Goal: Find specific page/section: Find specific page/section

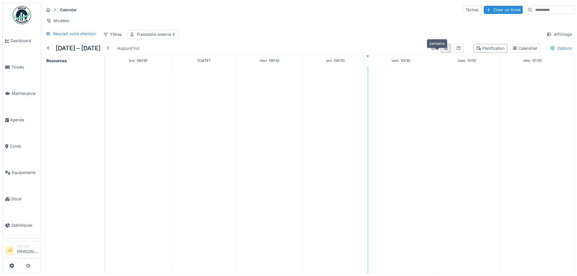
click at [444, 50] on icon at bounding box center [445, 48] width 3 height 4
click at [149, 37] on div "Prestataire externe" at bounding box center [156, 34] width 39 height 6
click at [205, 55] on div at bounding box center [206, 55] width 5 height 6
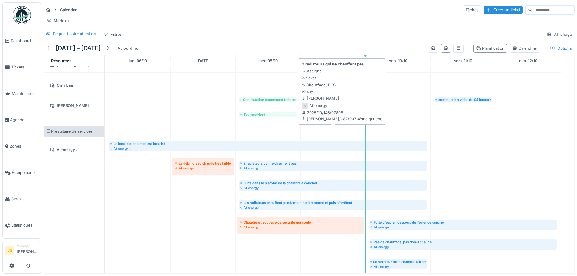
scroll to position [690, 0]
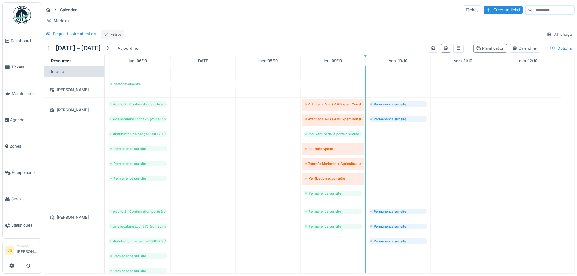
click at [119, 39] on div "Filtres" at bounding box center [113, 34] width 24 height 9
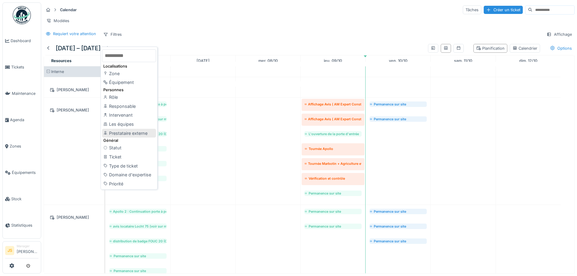
click at [143, 136] on div "Prestataire externe" at bounding box center [129, 133] width 54 height 9
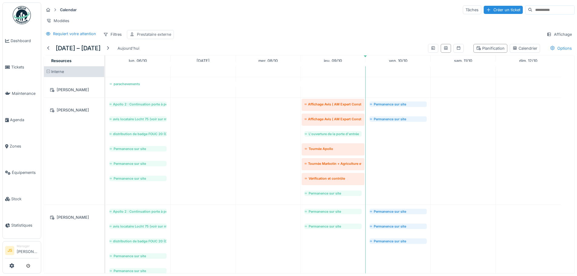
click at [158, 37] on div "Prestataire externe" at bounding box center [154, 34] width 34 height 6
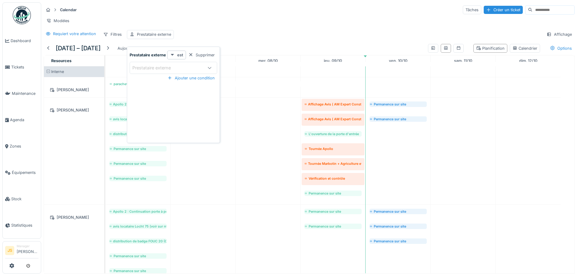
click at [181, 56] on strong "est" at bounding box center [180, 55] width 6 height 6
click at [187, 89] on div "est présent" at bounding box center [181, 86] width 26 height 9
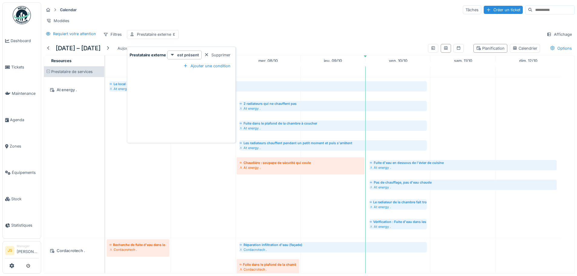
click at [273, 19] on div "Modèles" at bounding box center [309, 20] width 531 height 9
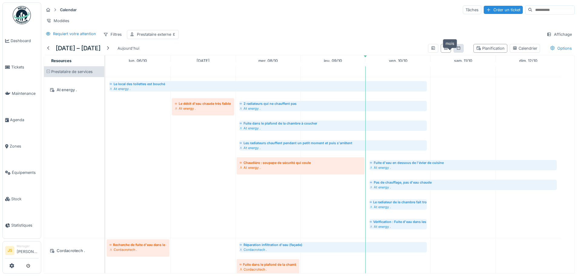
click at [456, 47] on icon at bounding box center [458, 48] width 5 height 4
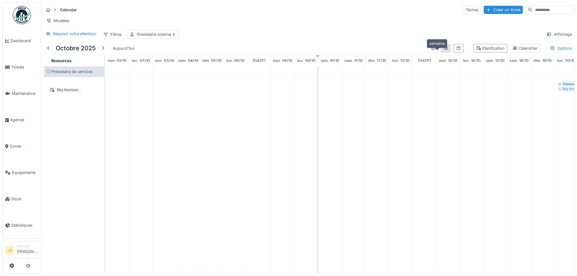
click at [443, 49] on icon at bounding box center [445, 48] width 5 height 4
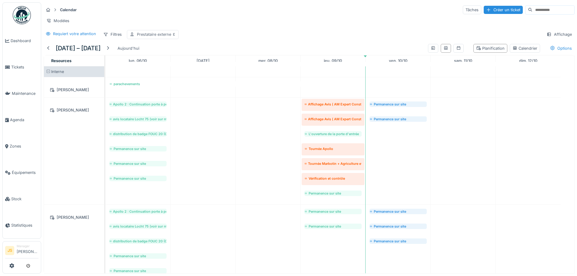
click at [154, 35] on div "Prestataire externe" at bounding box center [156, 34] width 39 height 6
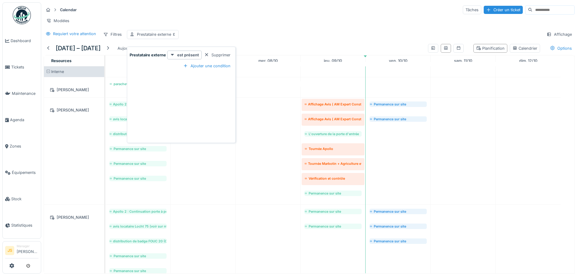
click at [212, 36] on div "Requiert votre attention Filtres Prestataire externe Affichage" at bounding box center [309, 34] width 531 height 9
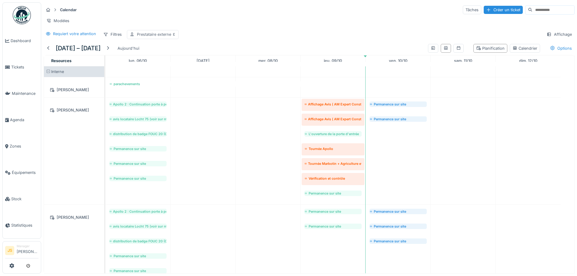
click at [163, 34] on div "Prestataire externe" at bounding box center [156, 34] width 39 height 6
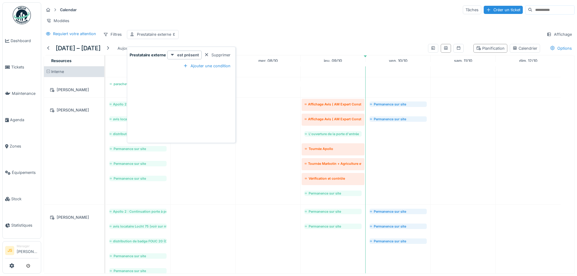
click at [211, 39] on div "Calendar Tâches Créer un ticket Modèles Requiert votre attention Filtres Presta…" at bounding box center [309, 21] width 536 height 39
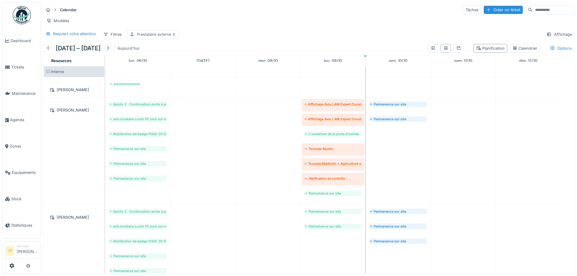
click at [162, 37] on div "Prestataire externe" at bounding box center [156, 34] width 39 height 6
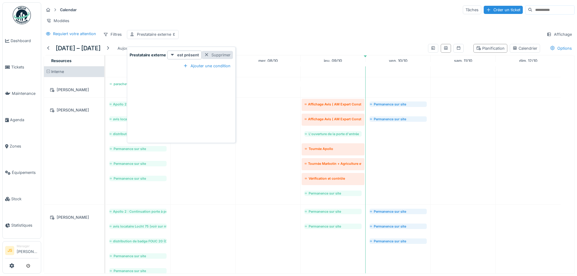
click at [211, 51] on div "Supprimer" at bounding box center [217, 55] width 31 height 8
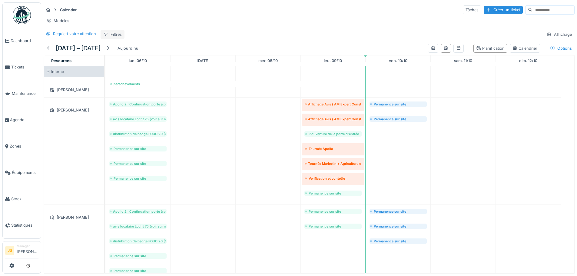
click at [114, 31] on div "Calendar Tâches Créer un ticket Modèles Requiert votre attention Filtres Affich…" at bounding box center [309, 21] width 536 height 39
click at [114, 31] on div "Filtres" at bounding box center [113, 34] width 24 height 9
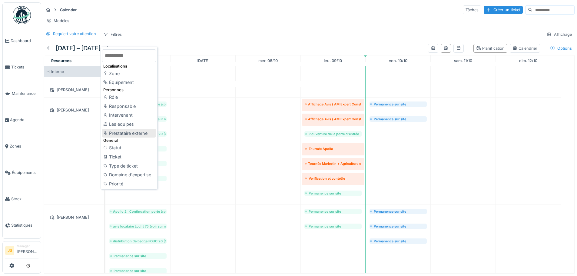
click at [133, 129] on div "Prestataire externe" at bounding box center [129, 133] width 54 height 9
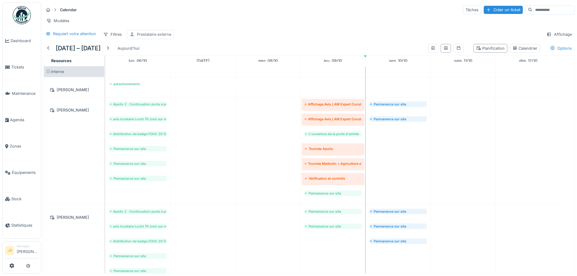
click at [151, 35] on div "Prestataire externe" at bounding box center [154, 34] width 34 height 6
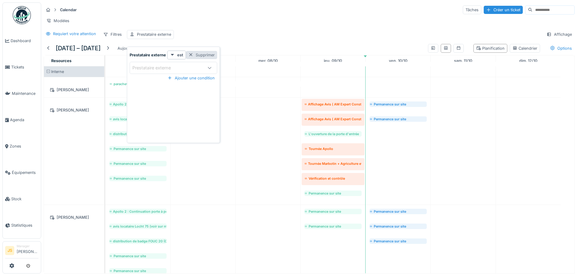
click at [196, 51] on div "Supprimer" at bounding box center [201, 55] width 31 height 8
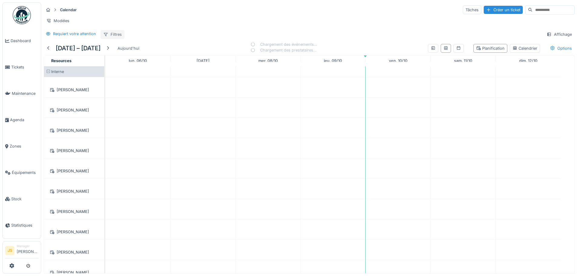
click at [111, 33] on div "Filtres" at bounding box center [113, 34] width 24 height 9
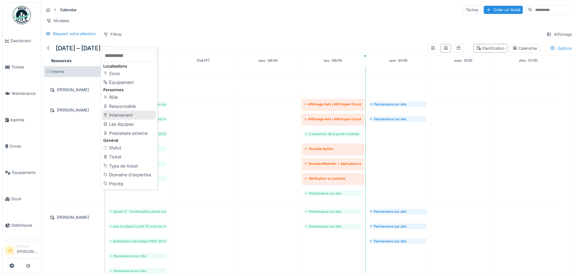
click at [121, 111] on div "Intervenant" at bounding box center [129, 115] width 54 height 9
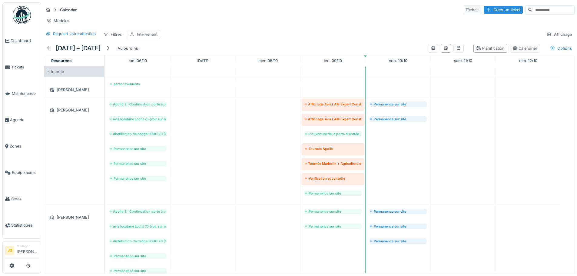
click at [148, 35] on div "Intervenant" at bounding box center [147, 34] width 21 height 6
click at [168, 65] on div "Intervenant" at bounding box center [160, 68] width 57 height 7
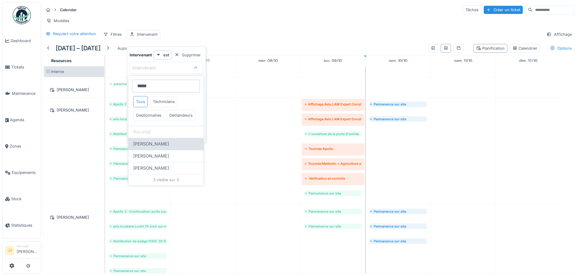
type input "*****"
click at [165, 150] on div "[PERSON_NAME]" at bounding box center [165, 144] width 75 height 12
type input "****"
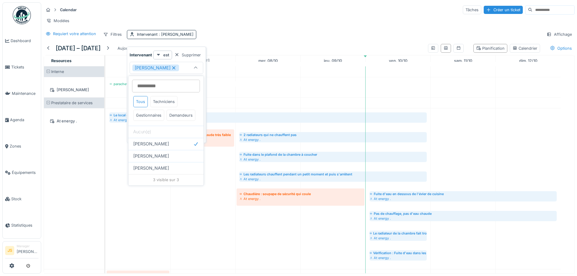
click at [275, 19] on div "Modèles" at bounding box center [309, 20] width 531 height 9
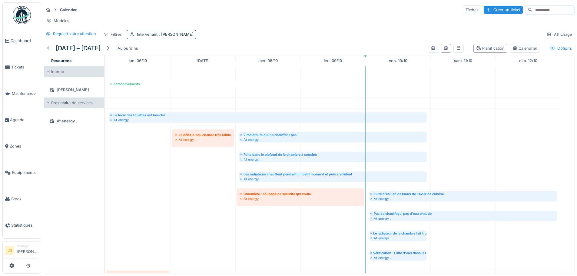
click at [48, 105] on span at bounding box center [48, 103] width 4 height 4
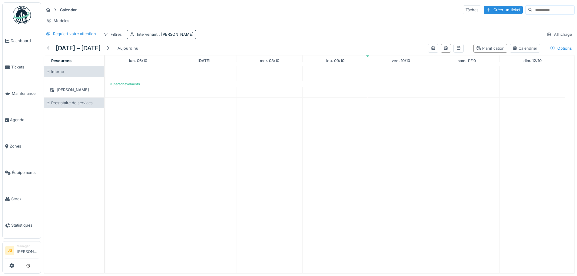
click at [48, 105] on span at bounding box center [48, 103] width 4 height 4
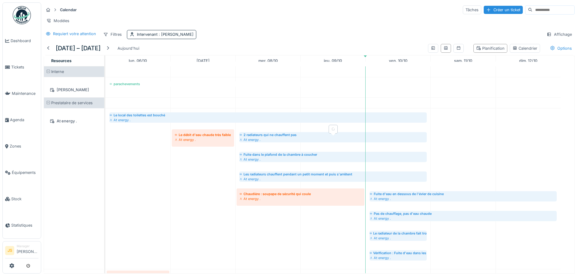
click at [267, 137] on div "2 radiateurs qui ne chauffent pas" at bounding box center [333, 134] width 187 height 5
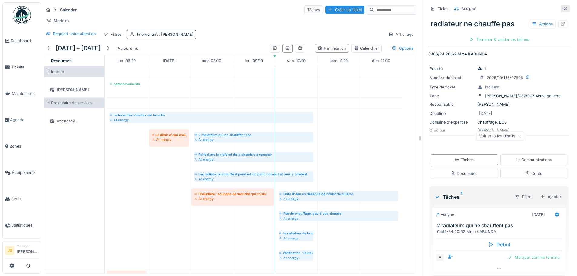
click at [563, 7] on icon at bounding box center [565, 9] width 5 height 4
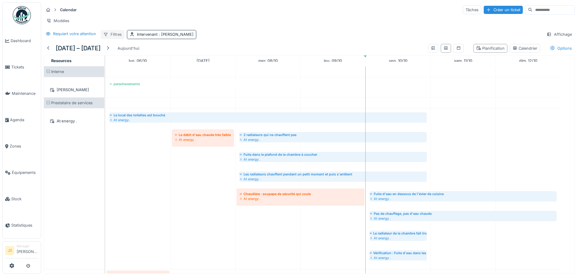
click at [121, 39] on div "Filtres" at bounding box center [113, 34] width 24 height 9
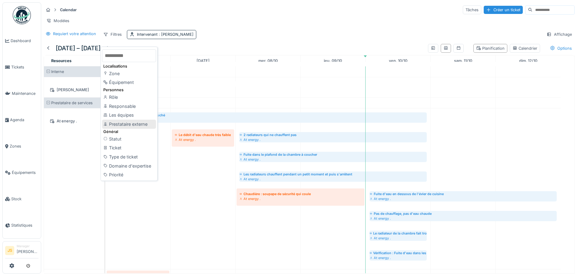
click at [149, 124] on div "Prestataire externe" at bounding box center [129, 124] width 54 height 9
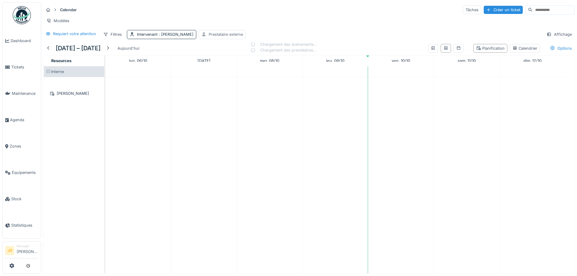
click at [228, 37] on div "Prestataire externe" at bounding box center [226, 34] width 34 height 6
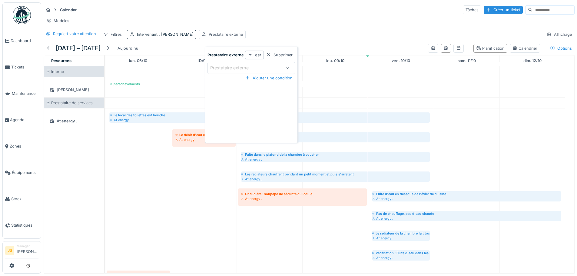
click at [258, 54] on strong "est" at bounding box center [258, 55] width 6 height 6
click at [267, 92] on div "est absent" at bounding box center [259, 95] width 26 height 9
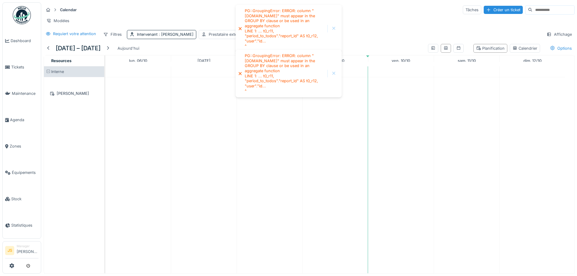
click at [241, 27] on icon at bounding box center [240, 28] width 3 height 3
click at [333, 26] on div at bounding box center [333, 28] width 5 height 5
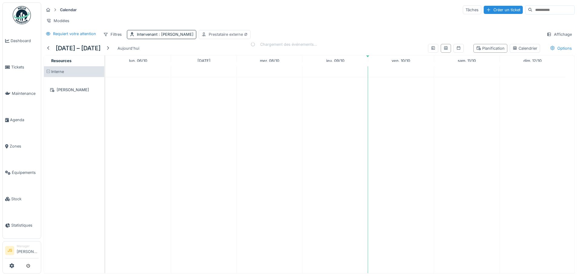
click at [239, 37] on div "Prestataire externe" at bounding box center [228, 34] width 39 height 6
click at [288, 54] on div "Supprimer" at bounding box center [293, 55] width 31 height 8
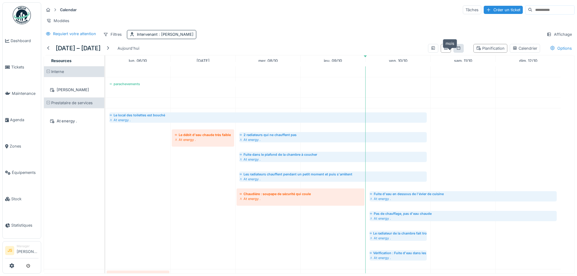
click at [456, 50] on icon at bounding box center [458, 48] width 5 height 4
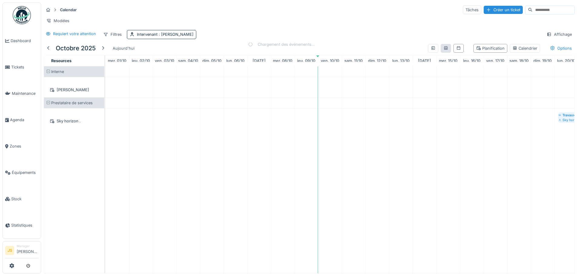
click at [441, 52] on div at bounding box center [446, 48] width 10 height 9
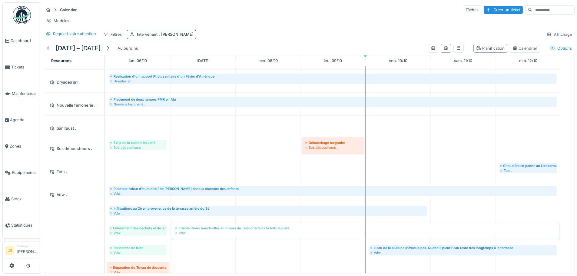
scroll to position [263, 0]
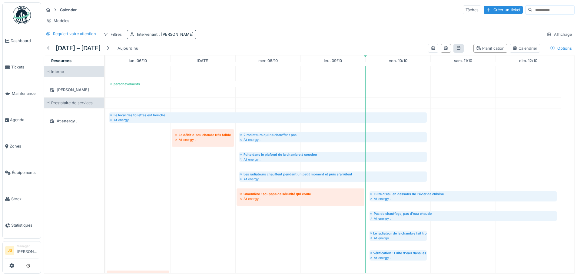
click at [454, 51] on div at bounding box center [458, 48] width 10 height 9
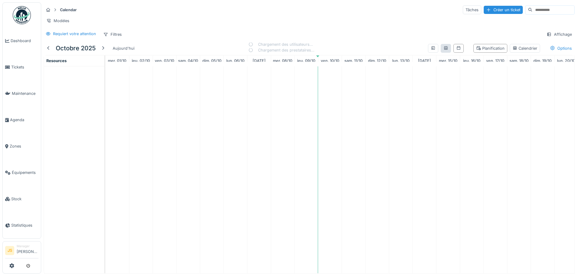
click at [441, 53] on div at bounding box center [446, 48] width 10 height 9
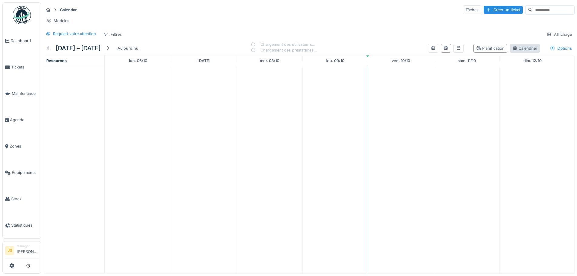
click at [519, 51] on div "Calendrier" at bounding box center [524, 48] width 25 height 6
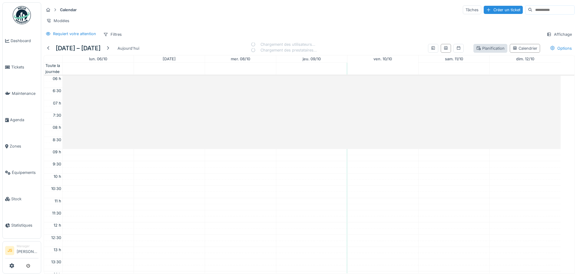
click at [492, 51] on div "Planification" at bounding box center [490, 48] width 28 height 6
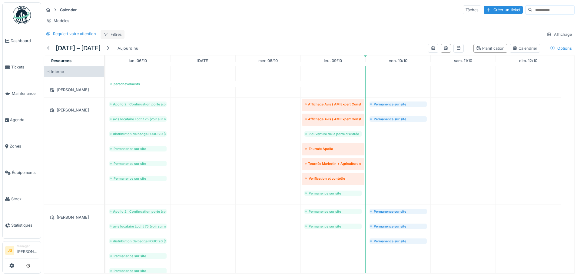
click at [114, 39] on div "Filtres" at bounding box center [113, 34] width 24 height 9
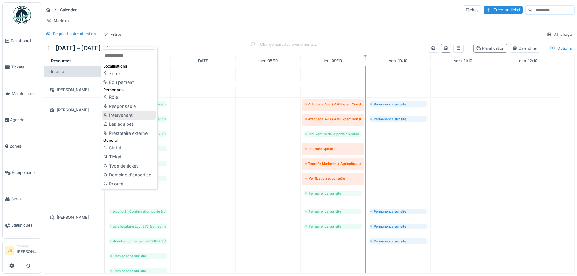
click at [125, 115] on div "Intervenant" at bounding box center [129, 115] width 54 height 9
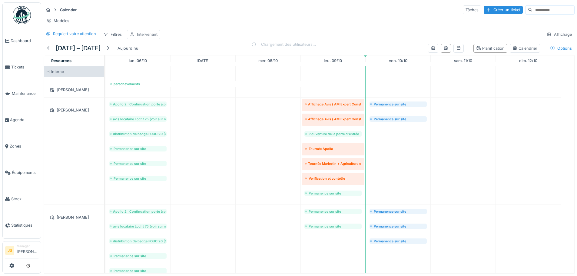
click at [147, 37] on div "Intervenant" at bounding box center [147, 34] width 21 height 6
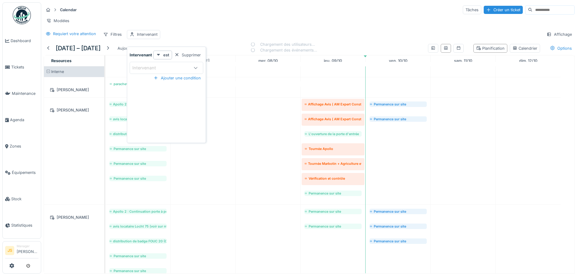
click at [170, 68] on div "Intervenant" at bounding box center [160, 68] width 57 height 7
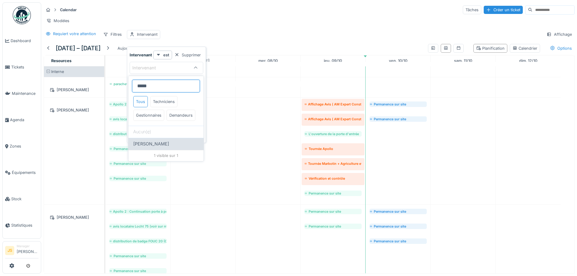
type input "*****"
click at [164, 147] on span "[PERSON_NAME]" at bounding box center [151, 144] width 36 height 7
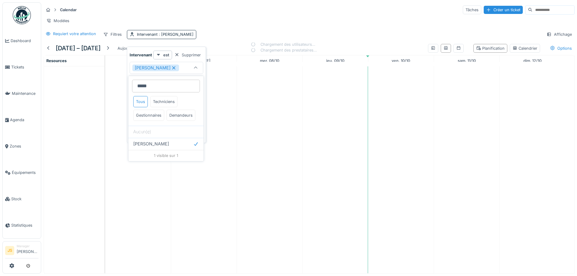
type input "****"
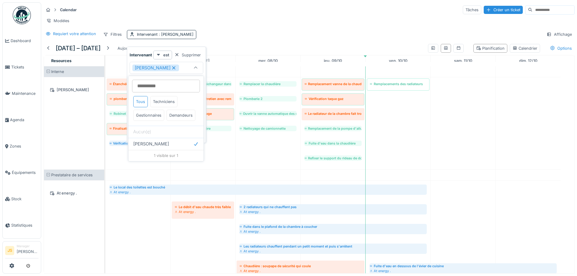
click at [294, 14] on div "Calendar Tâches Créer un ticket" at bounding box center [309, 10] width 531 height 10
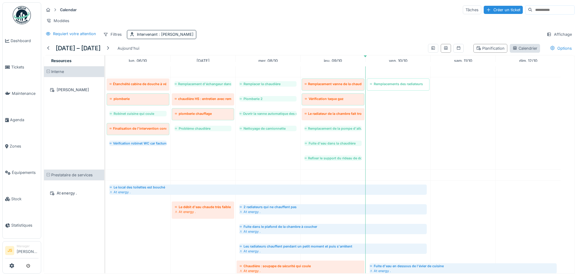
click at [512, 51] on div "Calendrier" at bounding box center [524, 48] width 25 height 6
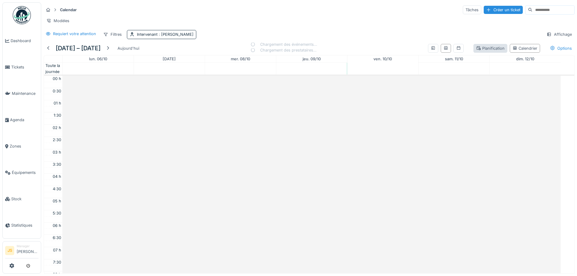
scroll to position [147, 0]
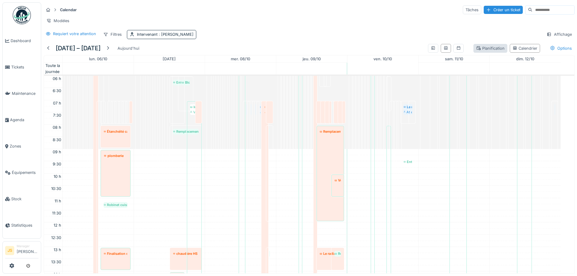
click at [490, 51] on div "Planification" at bounding box center [490, 48] width 28 height 6
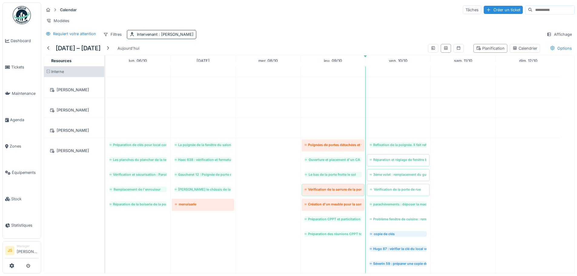
scroll to position [0, 0]
click at [49, 74] on span at bounding box center [48, 72] width 4 height 4
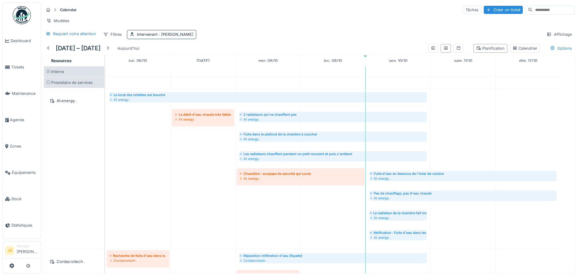
click at [47, 84] on span at bounding box center [48, 83] width 4 height 4
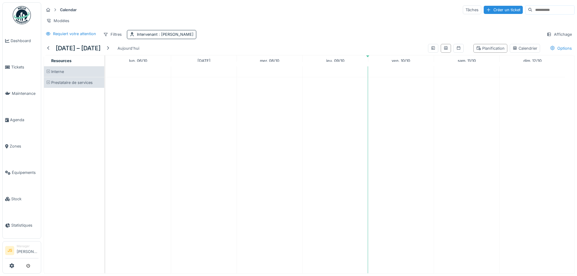
click at [47, 84] on span at bounding box center [48, 83] width 4 height 4
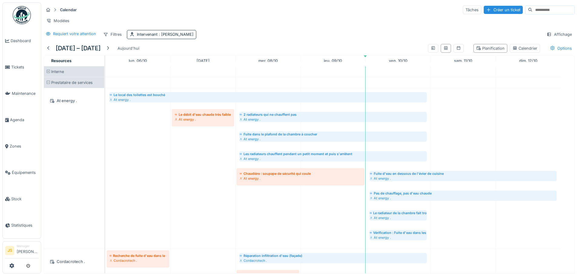
click at [50, 74] on span at bounding box center [48, 72] width 4 height 4
click at [48, 74] on span at bounding box center [48, 72] width 4 height 4
